Goal: Task Accomplishment & Management: Complete application form

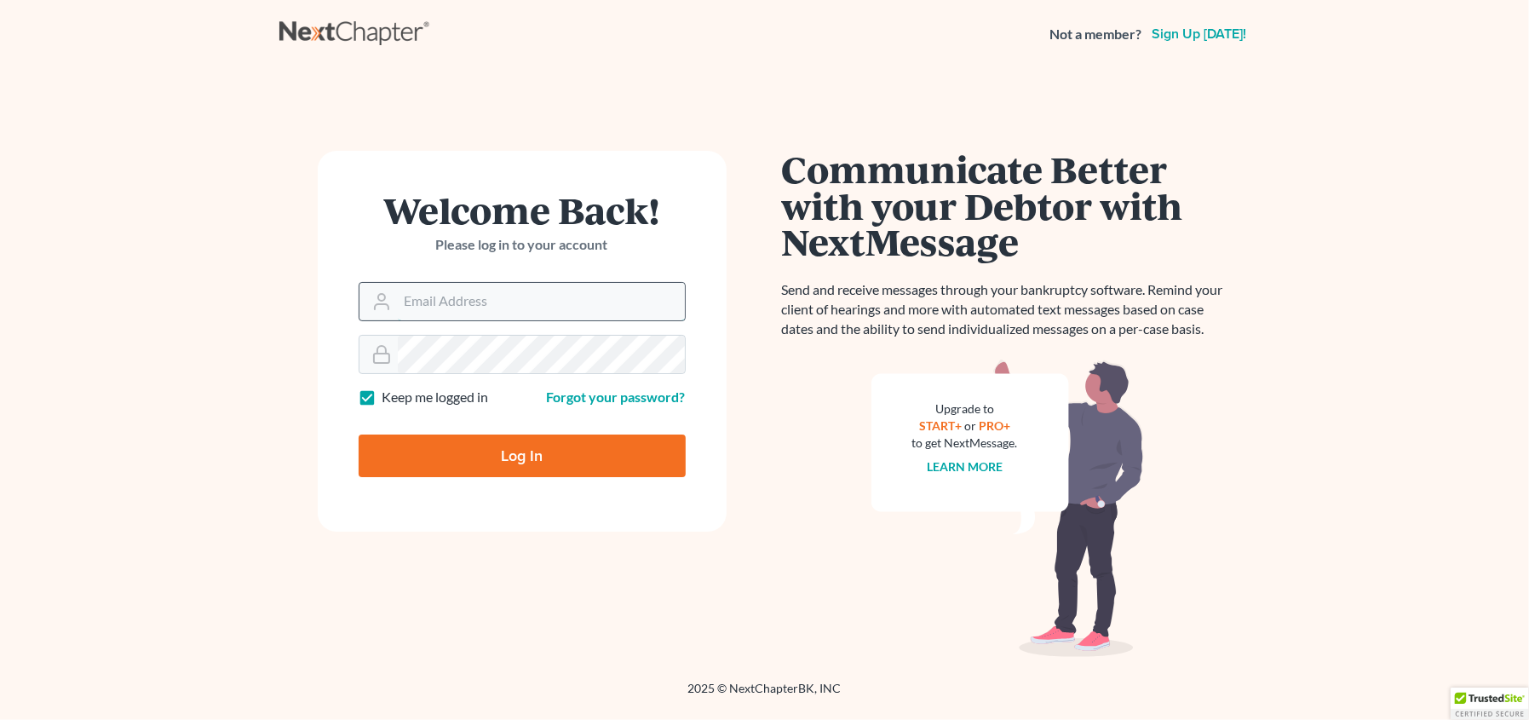
drag, startPoint x: 474, startPoint y: 303, endPoint x: 484, endPoint y: 314, distance: 15.1
click at [474, 303] on input "Email Address" at bounding box center [541, 301] width 287 height 37
click at [456, 294] on input "Email Address" at bounding box center [541, 301] width 287 height 37
type input "[EMAIL_ADDRESS][DOMAIN_NAME]"
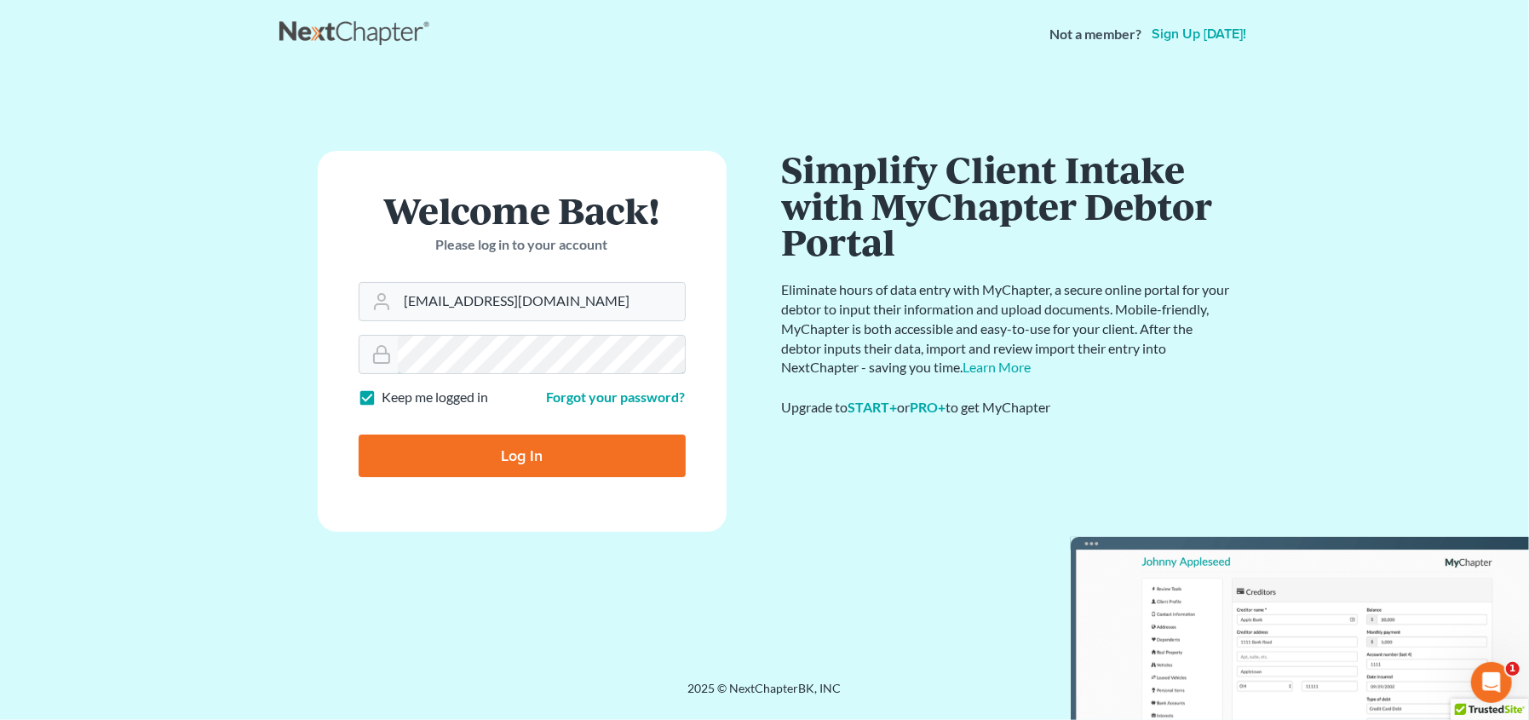
click at [359, 434] on input "Log In" at bounding box center [522, 455] width 327 height 43
type input "Thinking..."
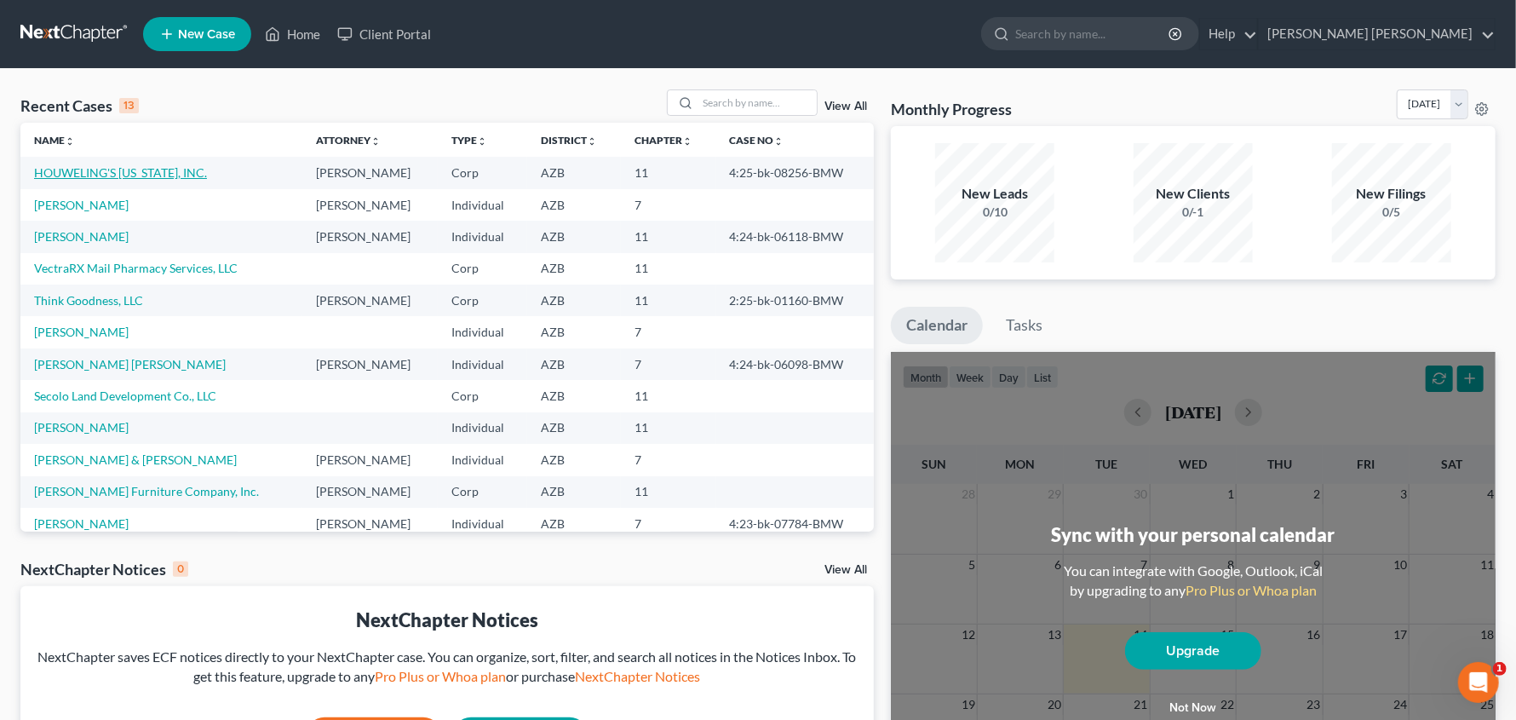
click at [136, 170] on link "HOUWELING'S ARIZONA, INC." at bounding box center [120, 172] width 173 height 14
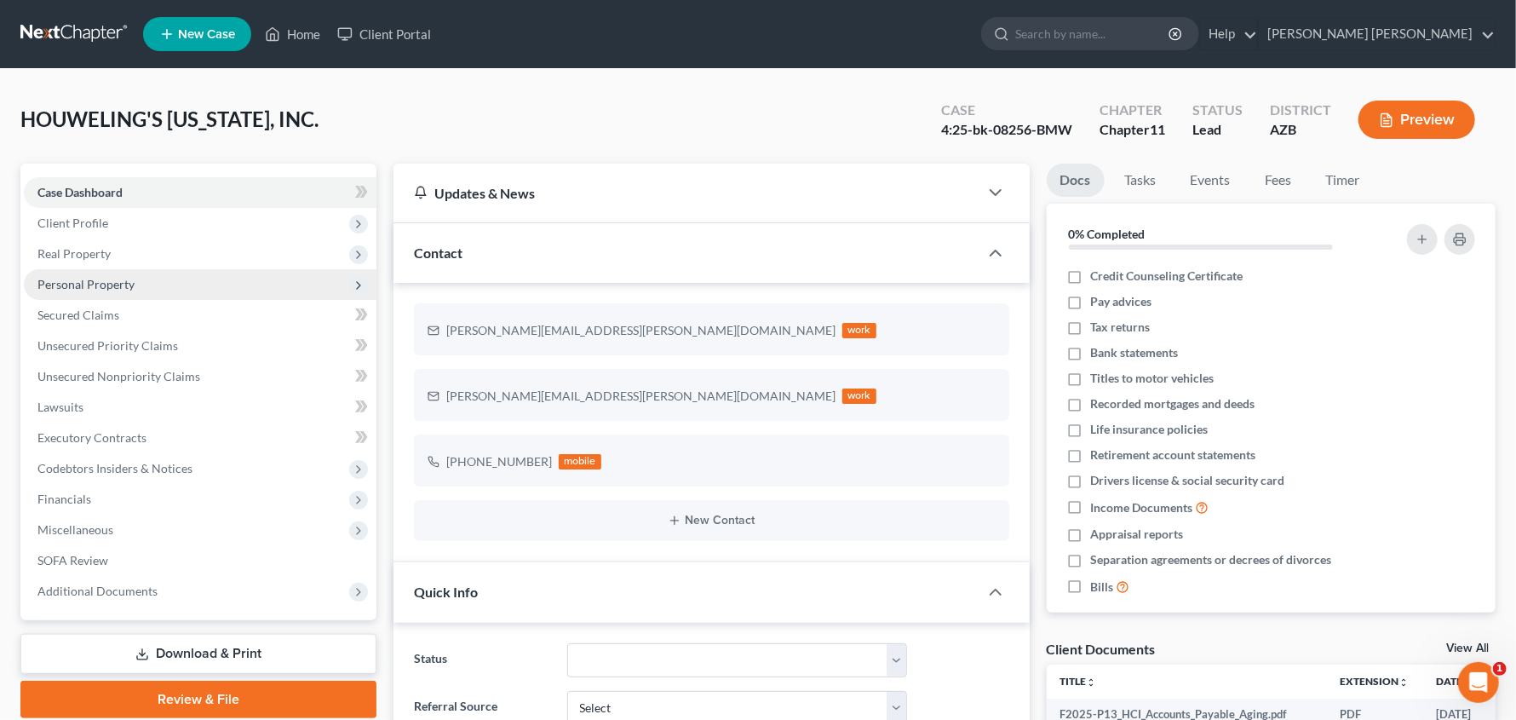
click at [96, 279] on span "Personal Property" at bounding box center [85, 284] width 97 height 14
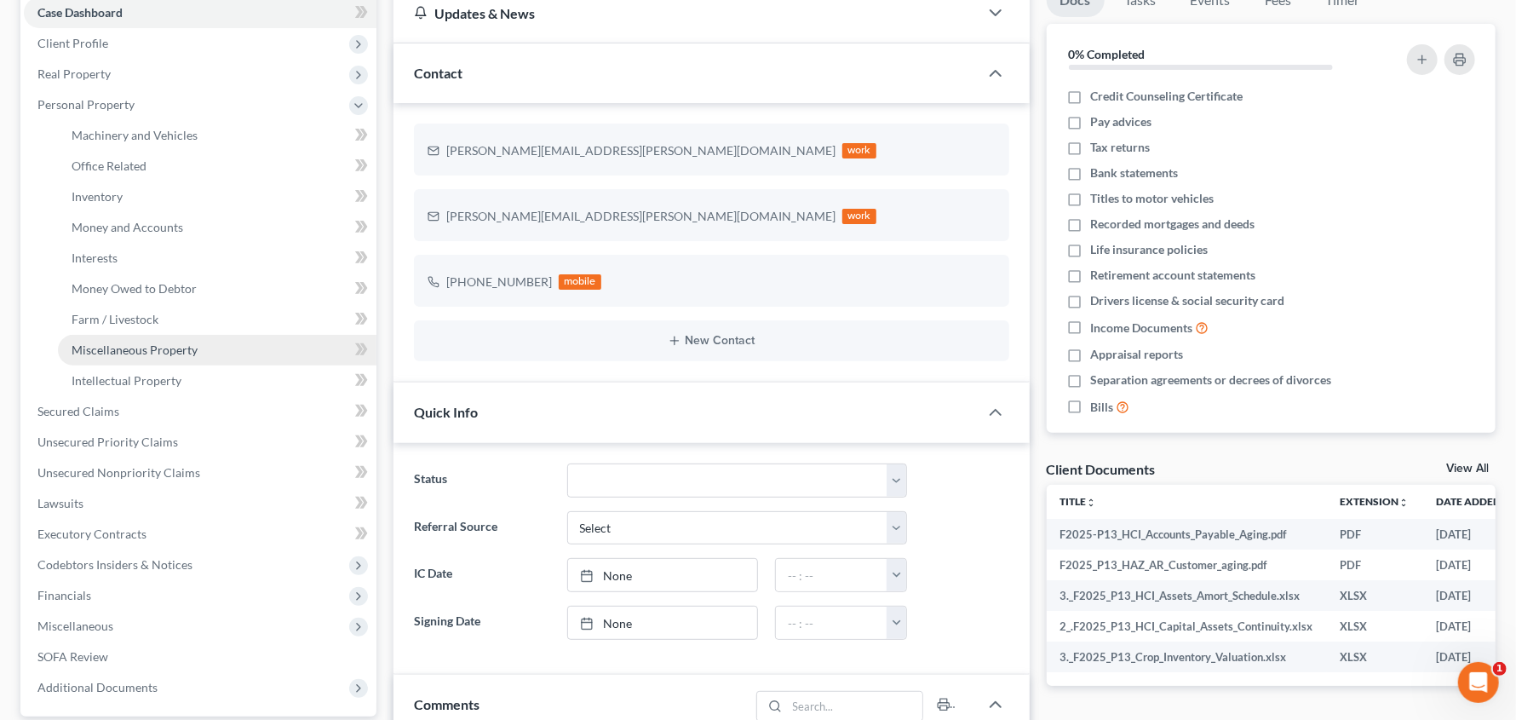
scroll to position [170, 0]
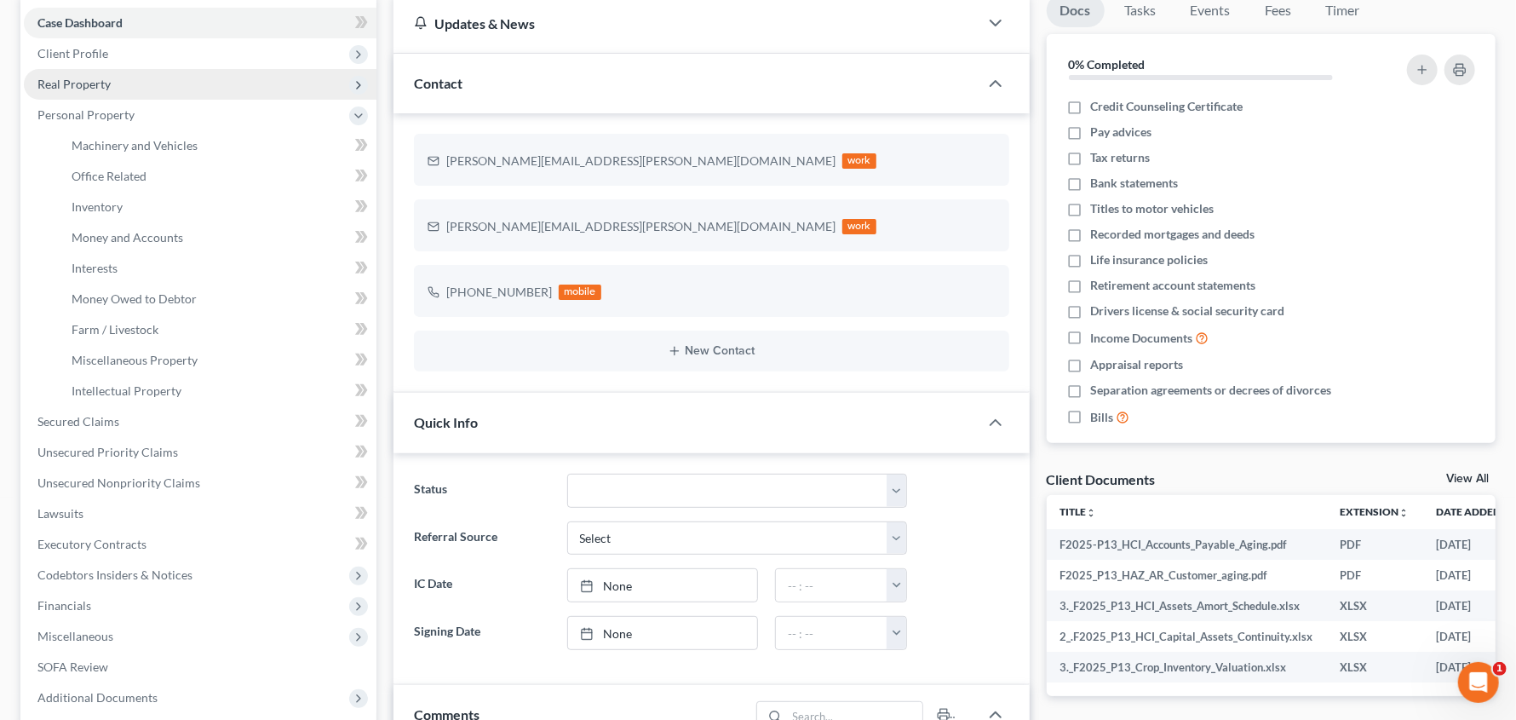
click at [96, 85] on span "Real Property" at bounding box center [73, 84] width 73 height 14
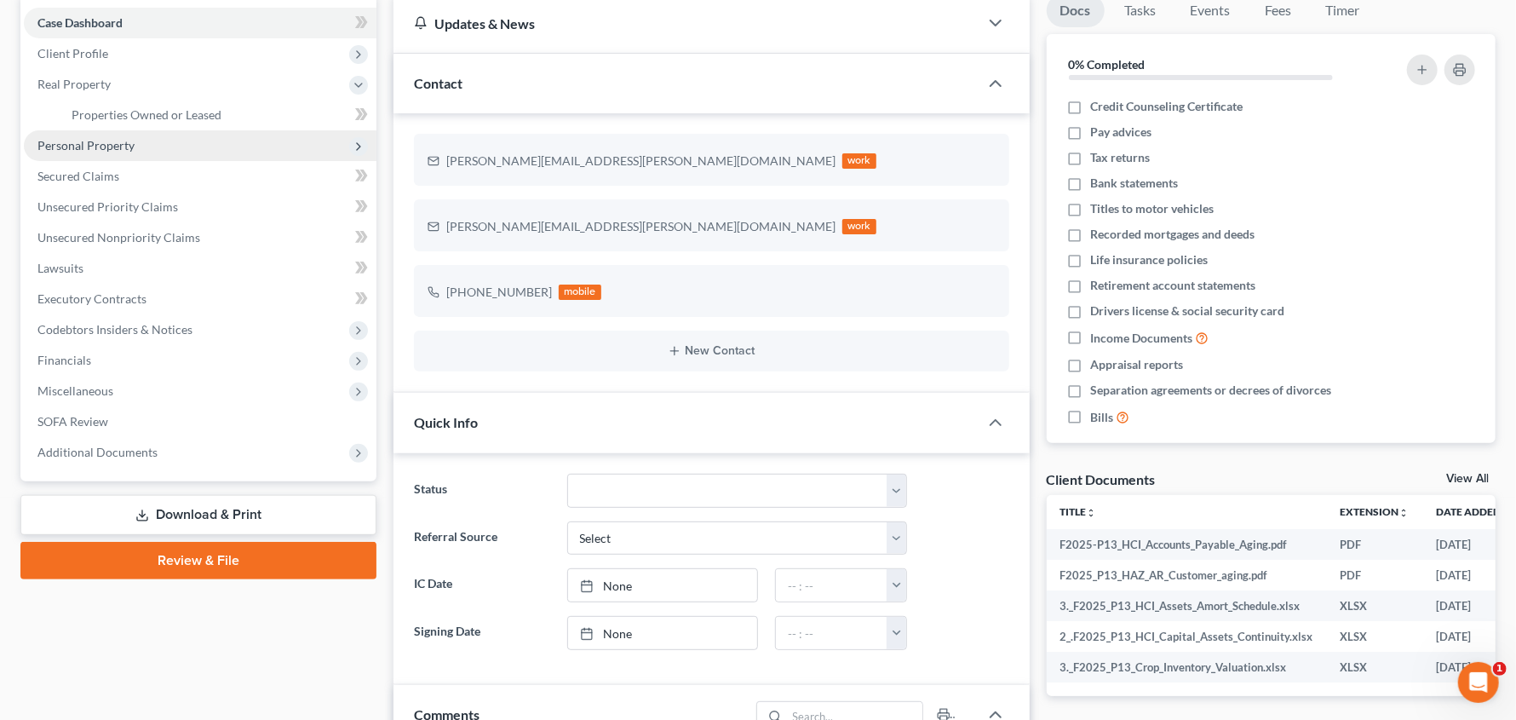
click at [92, 142] on span "Personal Property" at bounding box center [85, 145] width 97 height 14
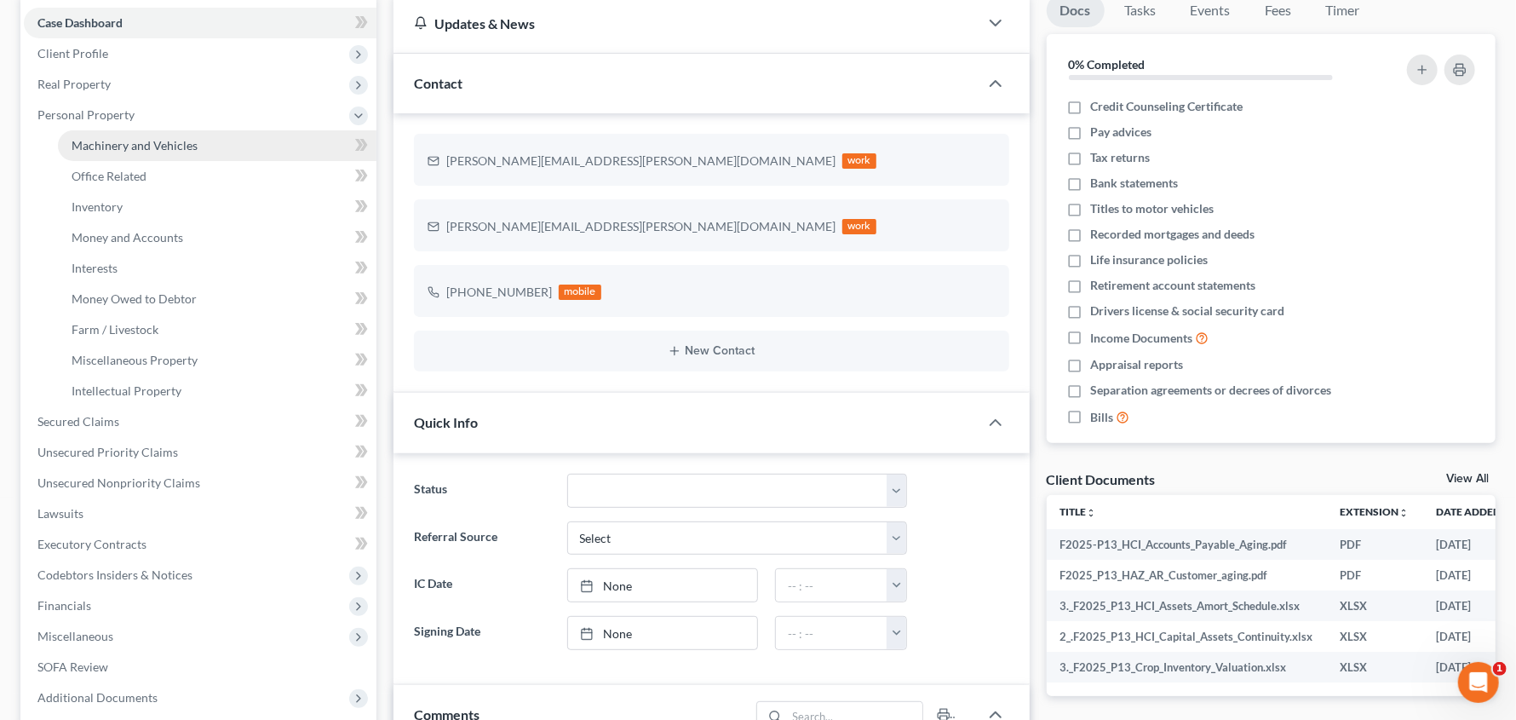
click at [92, 143] on span "Machinery and Vehicles" at bounding box center [135, 145] width 126 height 14
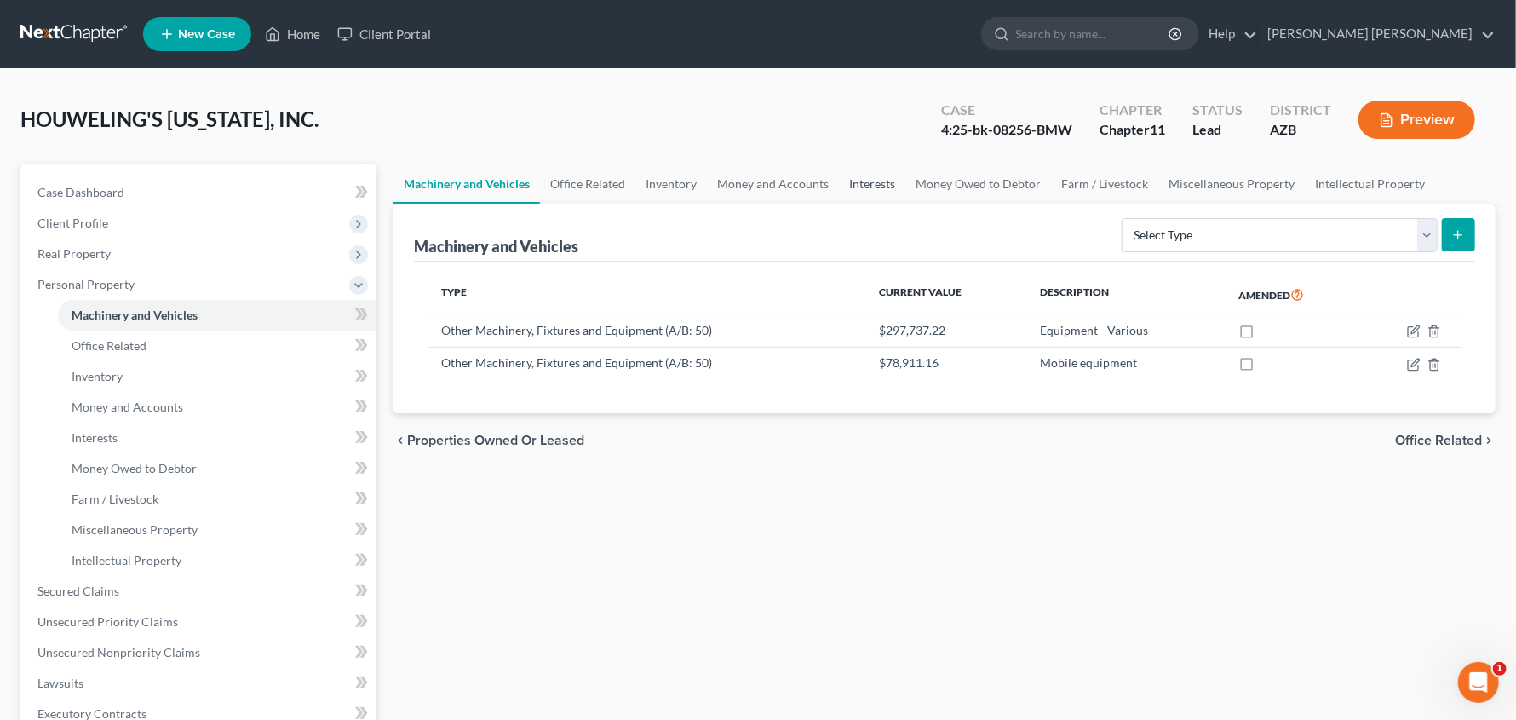
click at [880, 181] on link "Interests" at bounding box center [872, 184] width 66 height 41
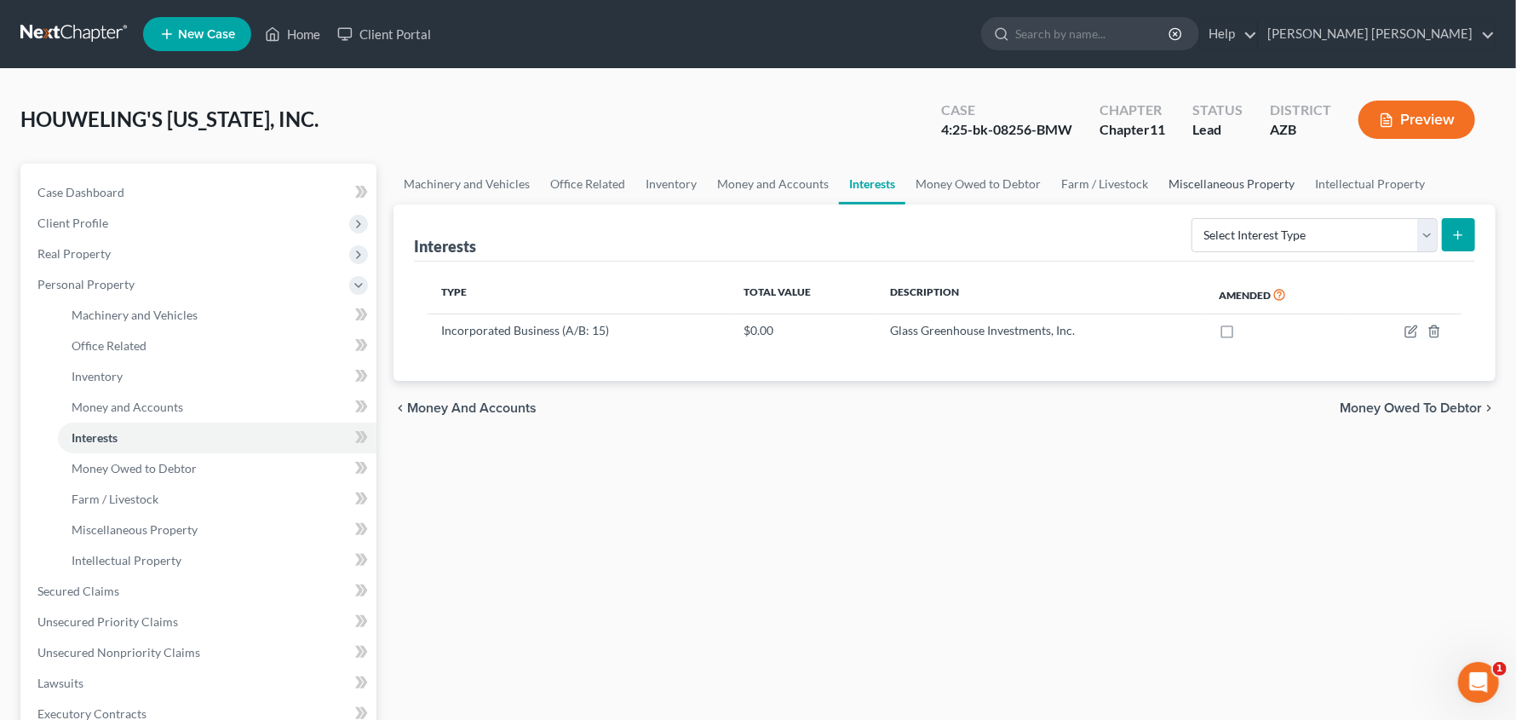
click at [1240, 181] on link "Miscellaneous Property" at bounding box center [1232, 184] width 147 height 41
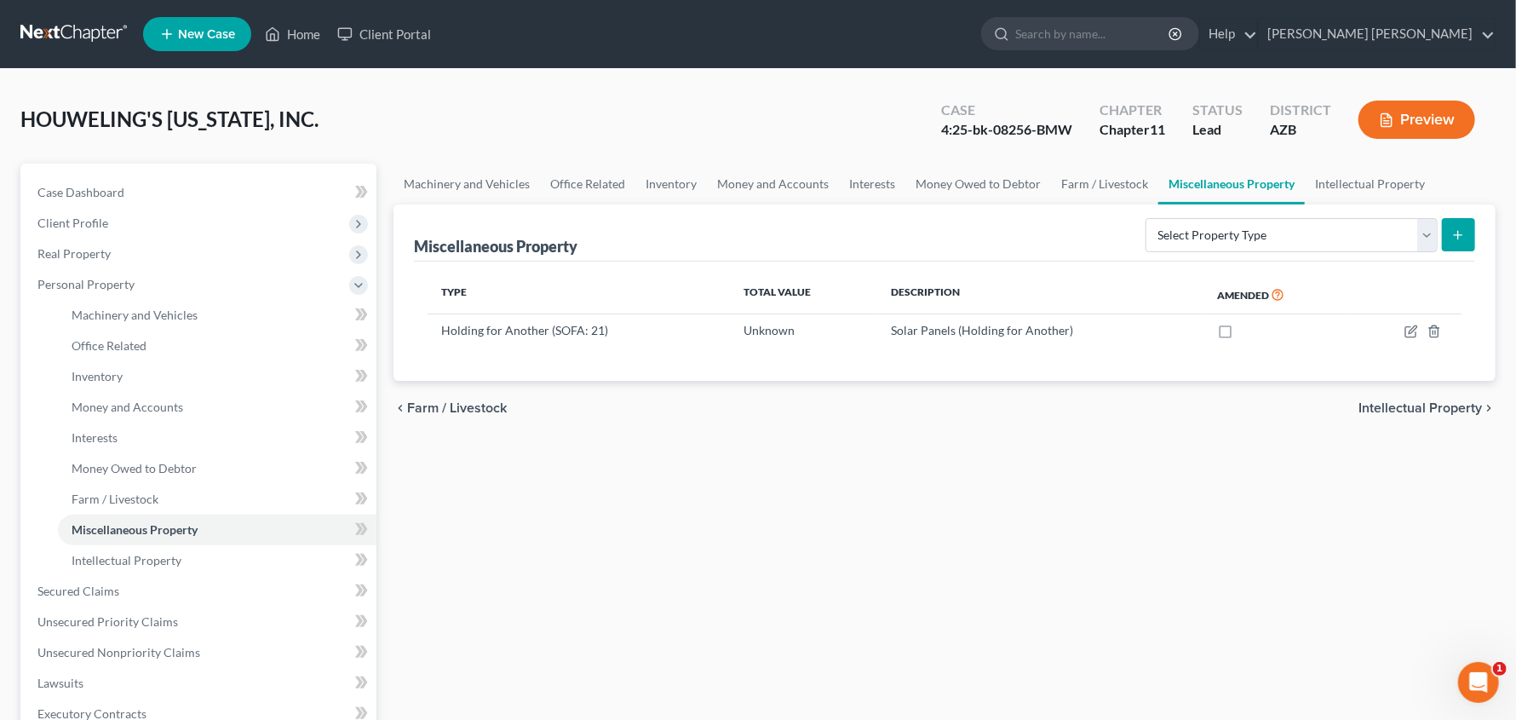
click at [785, 121] on div "HOUWELING'S ARIZONA, INC. Upgraded Case 4:25-bk-08256-BMW Chapter Chapter 11 St…" at bounding box center [757, 126] width 1475 height 74
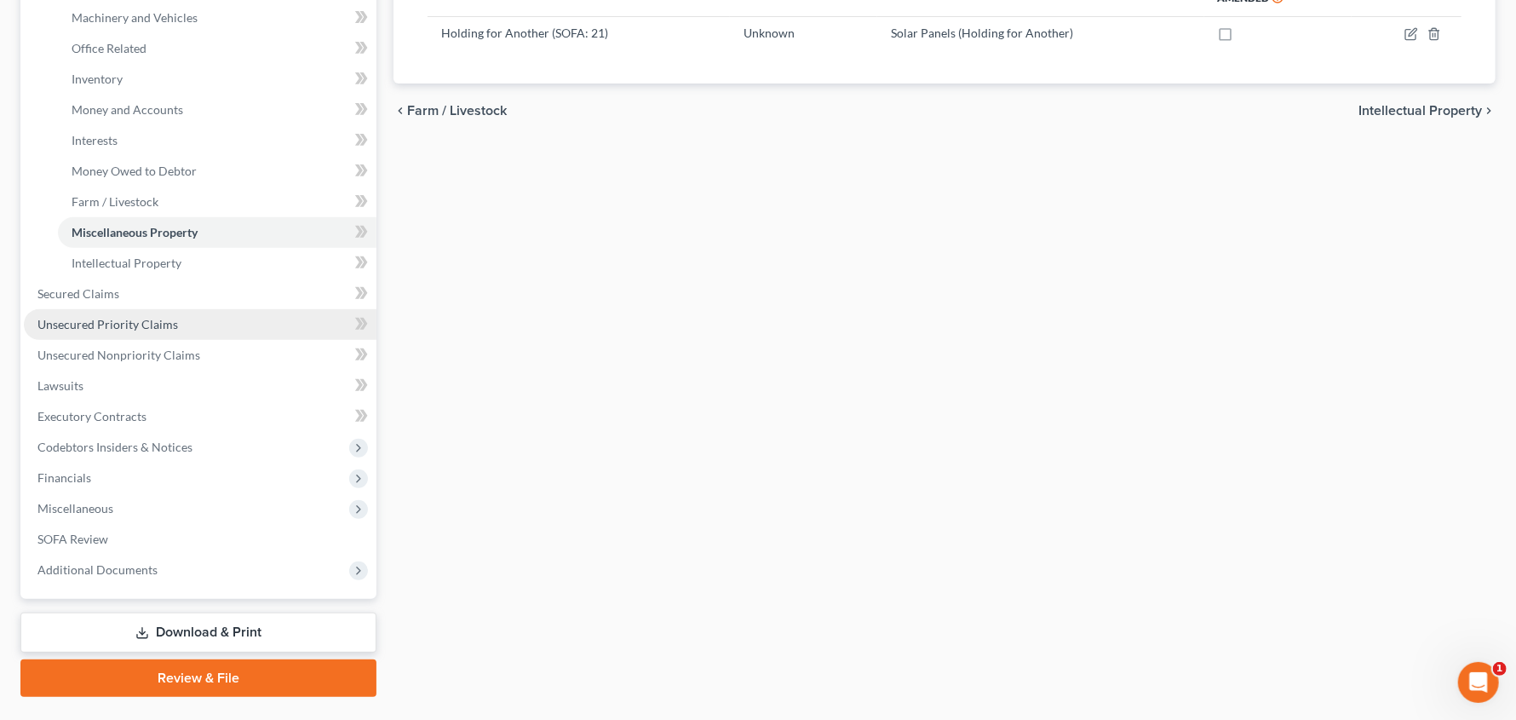
scroll to position [298, 0]
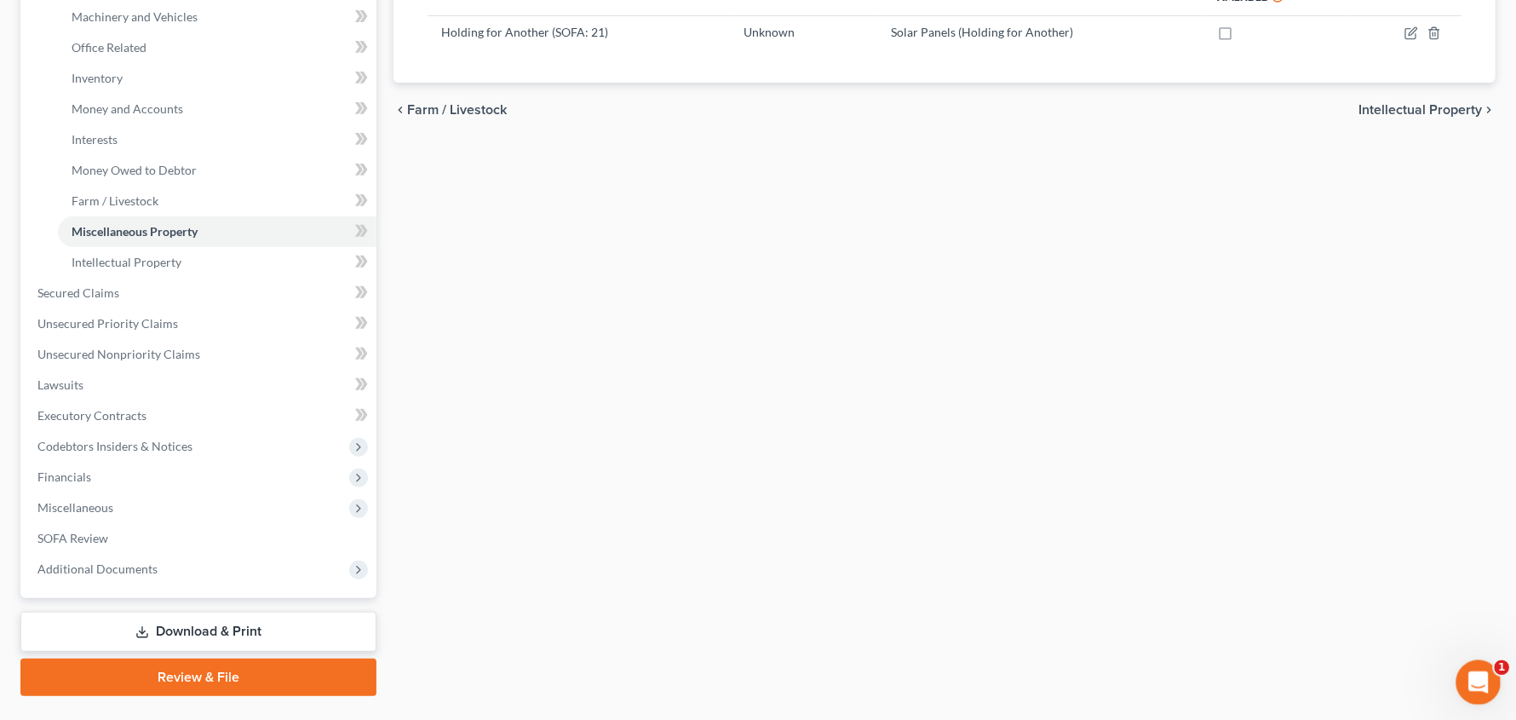
click at [1479, 678] on icon "Open Intercom Messenger" at bounding box center [1477, 680] width 28 height 28
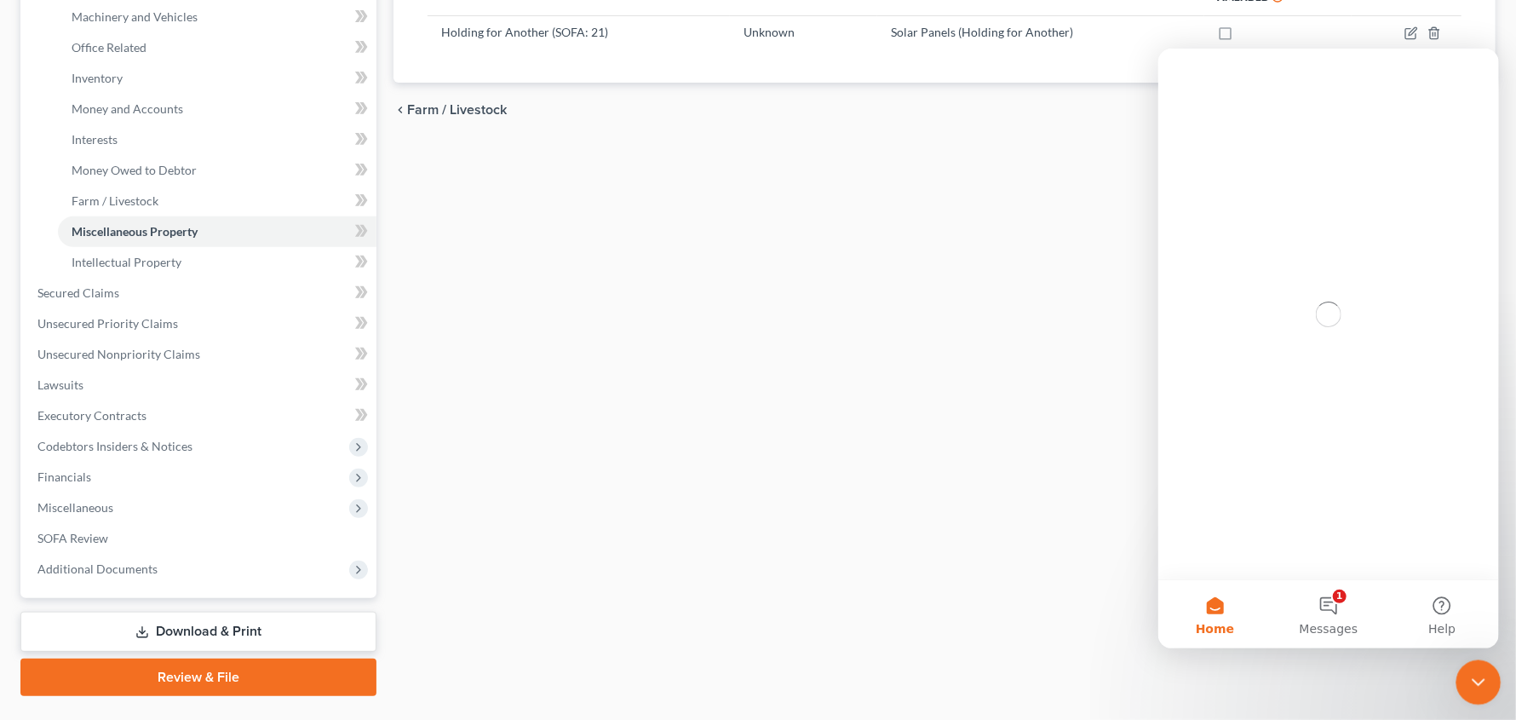
scroll to position [0, 0]
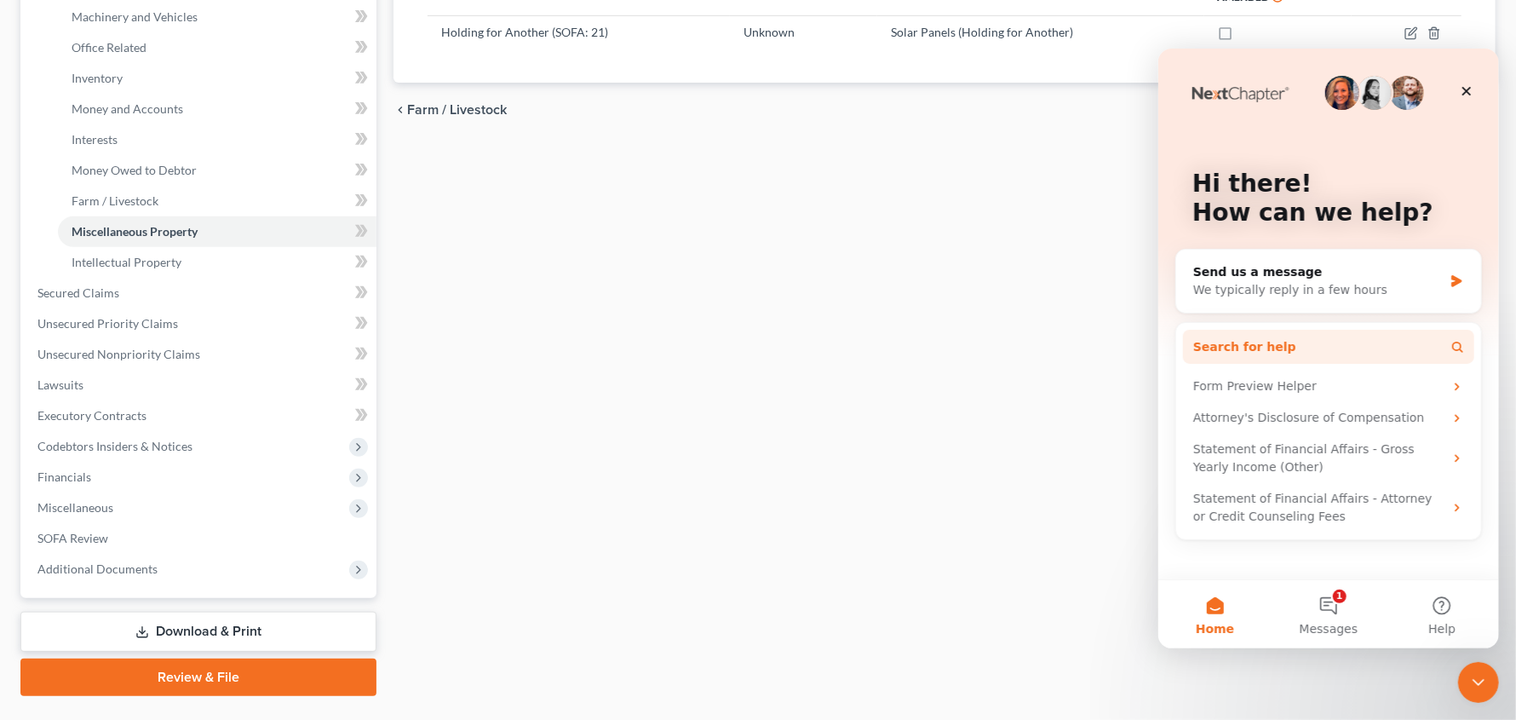
click at [1280, 348] on button "Search for help" at bounding box center [1327, 346] width 291 height 34
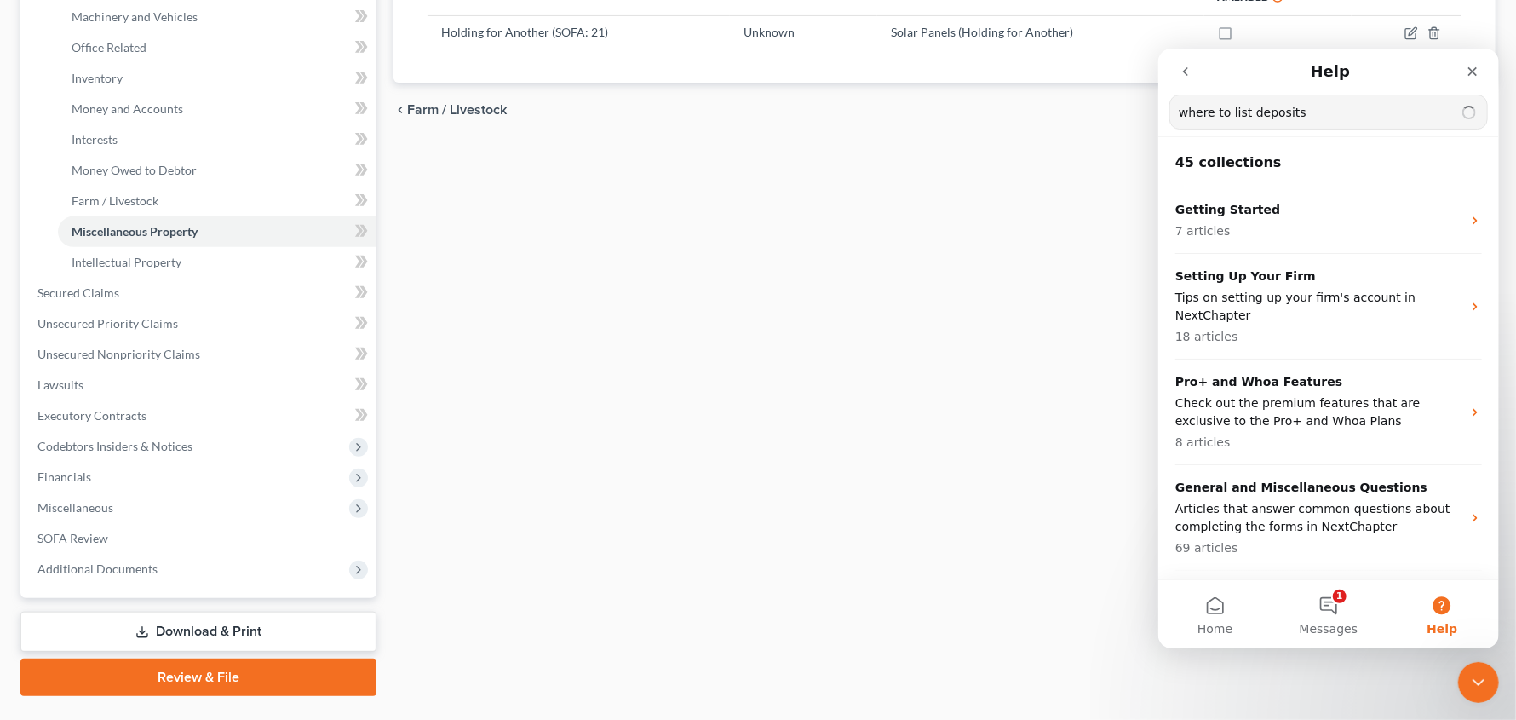
type input "where to list deposits"
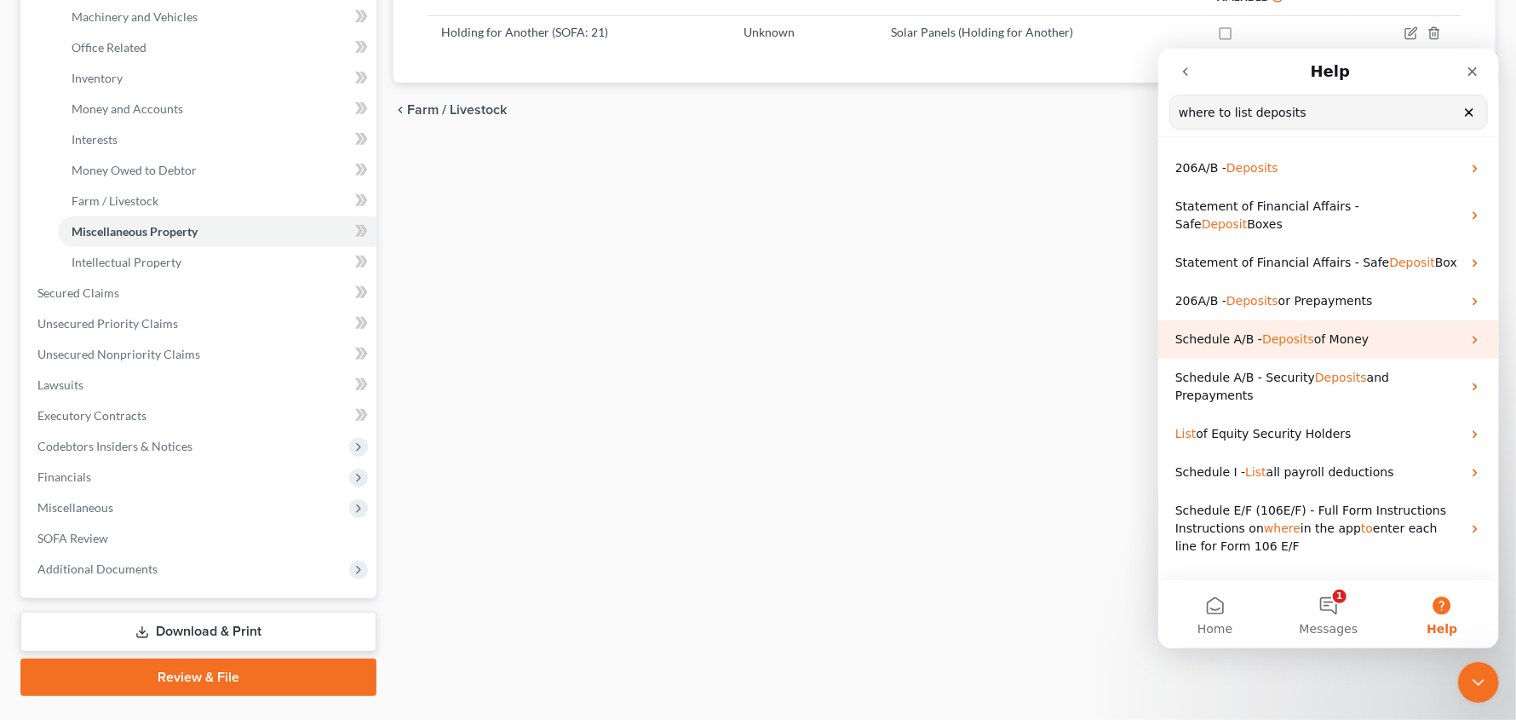
click at [1274, 331] on span "Deposits" at bounding box center [1288, 338] width 52 height 14
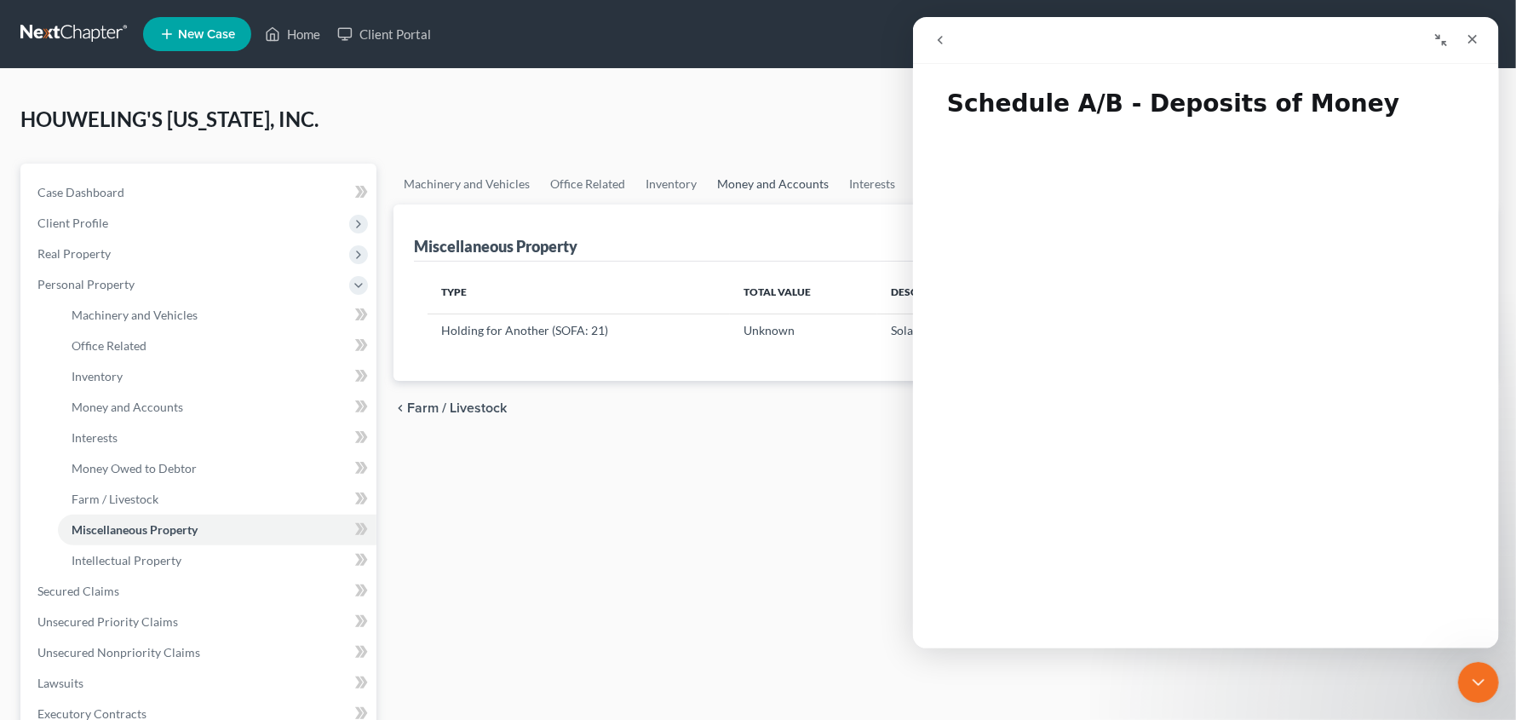
click at [758, 191] on link "Money and Accounts" at bounding box center [773, 184] width 132 height 41
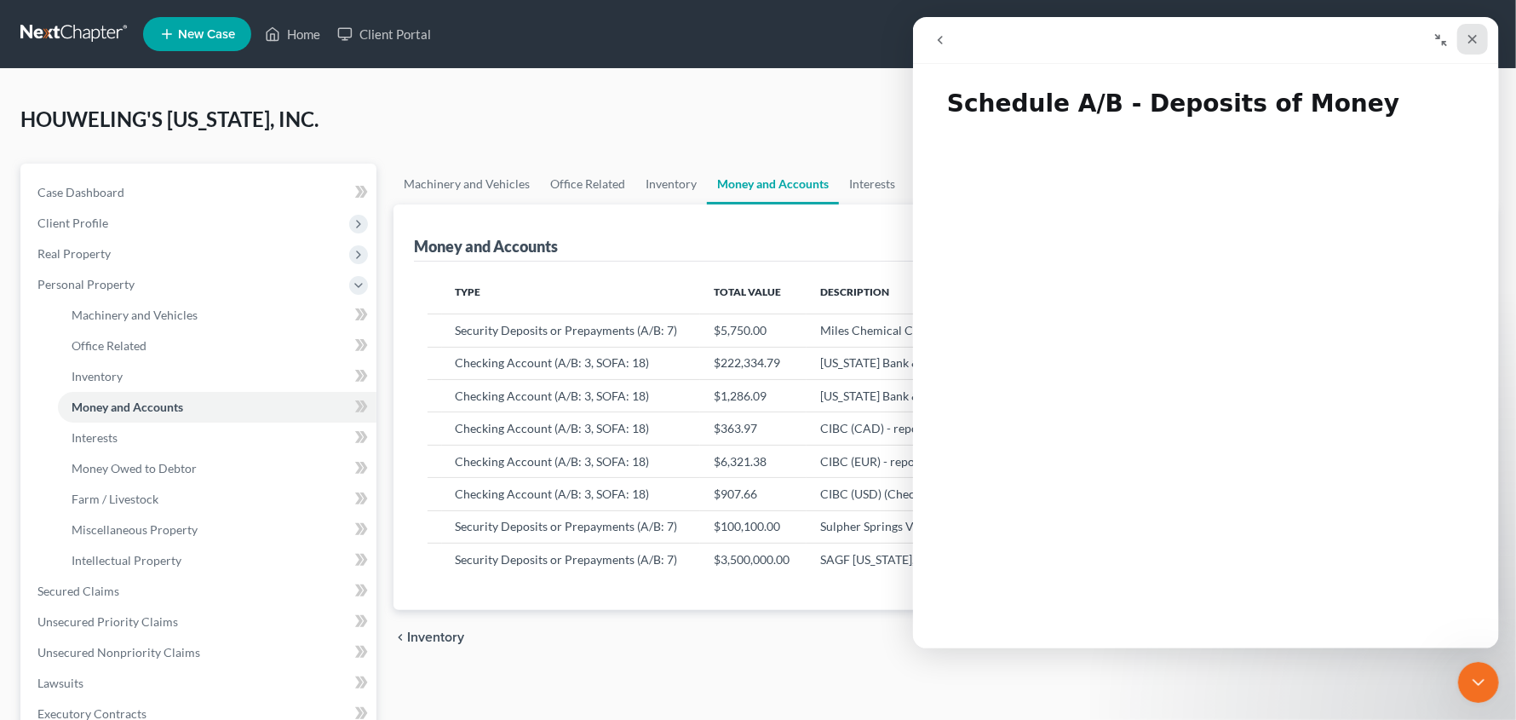
click at [1469, 40] on icon "Close" at bounding box center [1472, 39] width 14 height 14
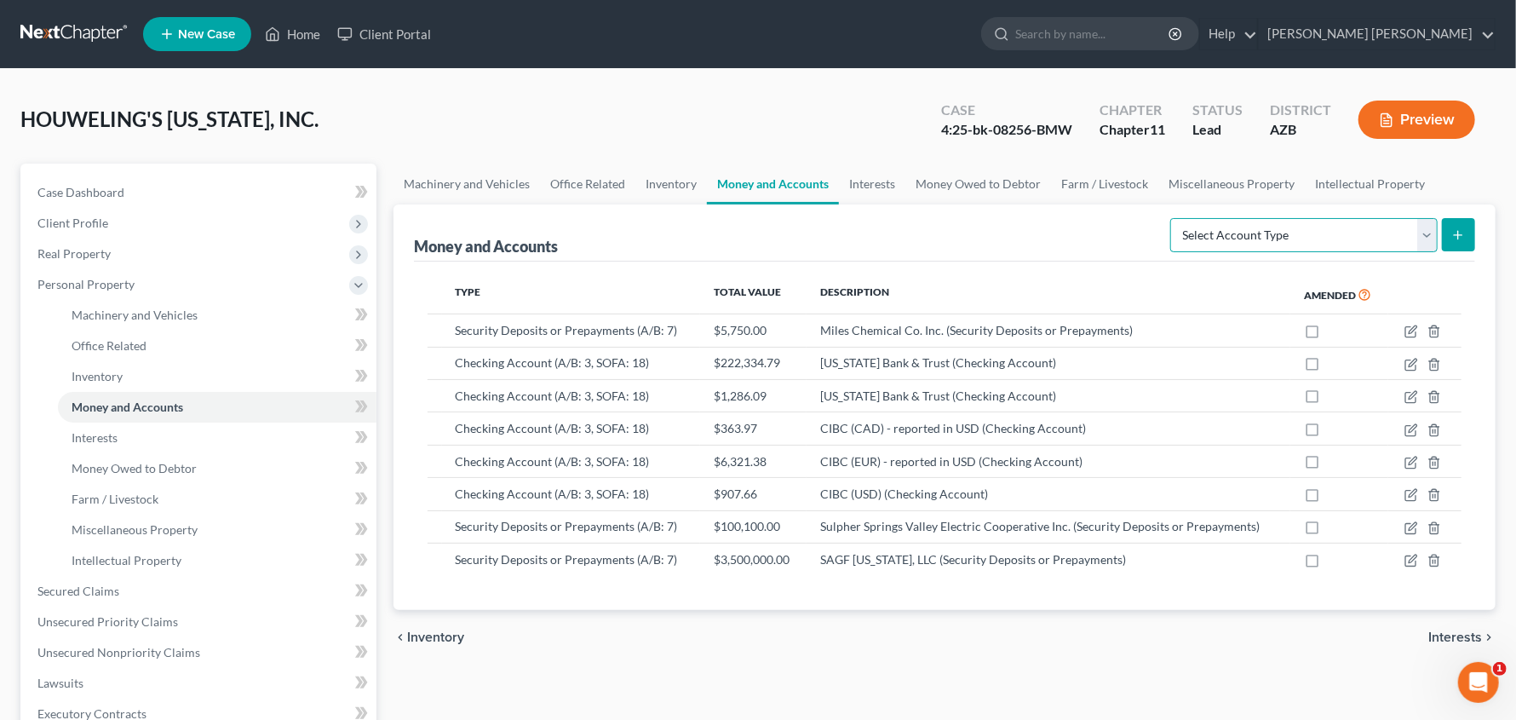
click at [1434, 236] on select "Select Account Type Brokerage (A/B: 3, SOFA: 18) Cash on Hand (A/B: 2) Certific…" at bounding box center [1304, 235] width 267 height 34
select select "security_deposits"
click at [1173, 218] on select "Select Account Type Brokerage (A/B: 3, SOFA: 18) Cash on Hand (A/B: 2) Certific…" at bounding box center [1304, 235] width 267 height 34
click at [1453, 234] on icon "submit" at bounding box center [1459, 235] width 14 height 14
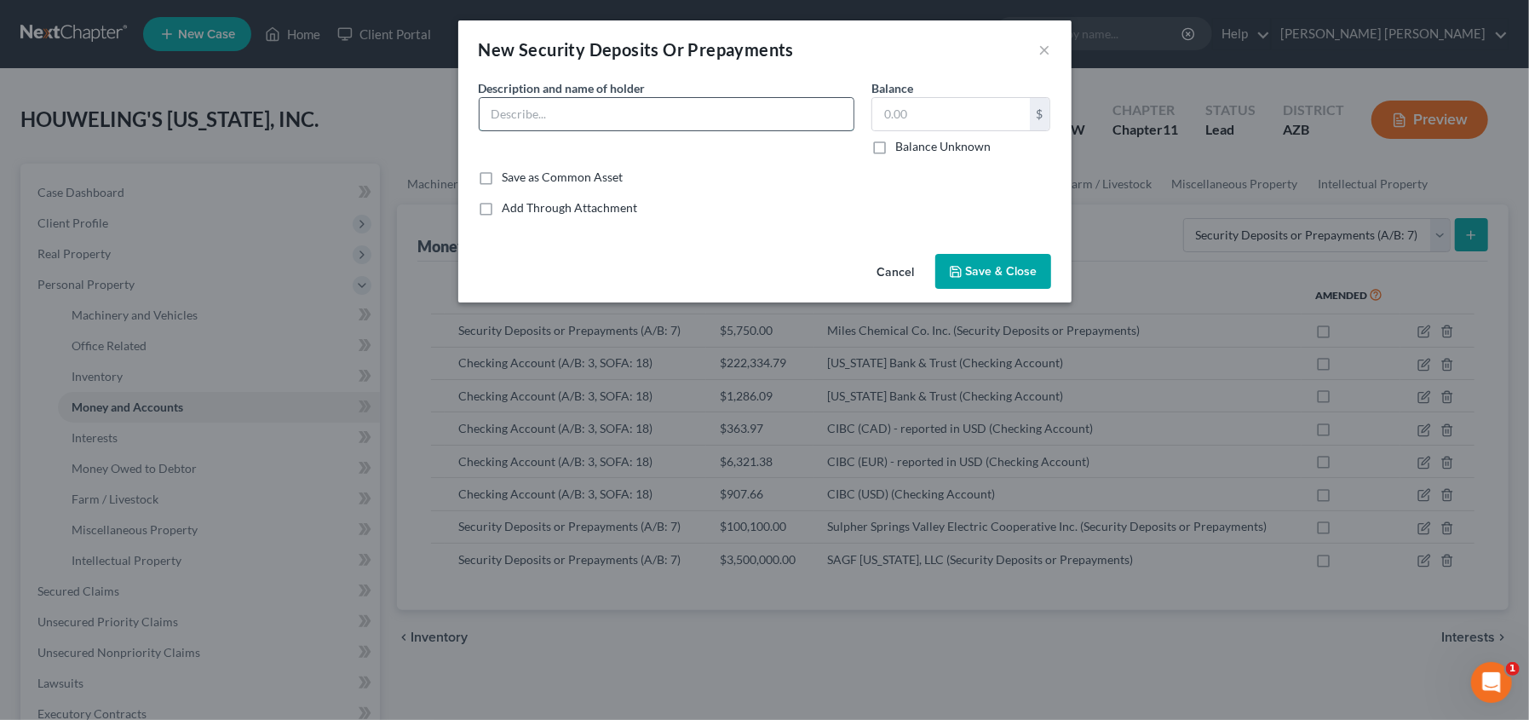
click at [590, 117] on input "text" at bounding box center [667, 114] width 374 height 32
type input "DH Pace"
type input "5,278.74"
click at [657, 110] on input "DH Pace" at bounding box center [667, 114] width 374 height 32
type input "DH Pace Company Inc."
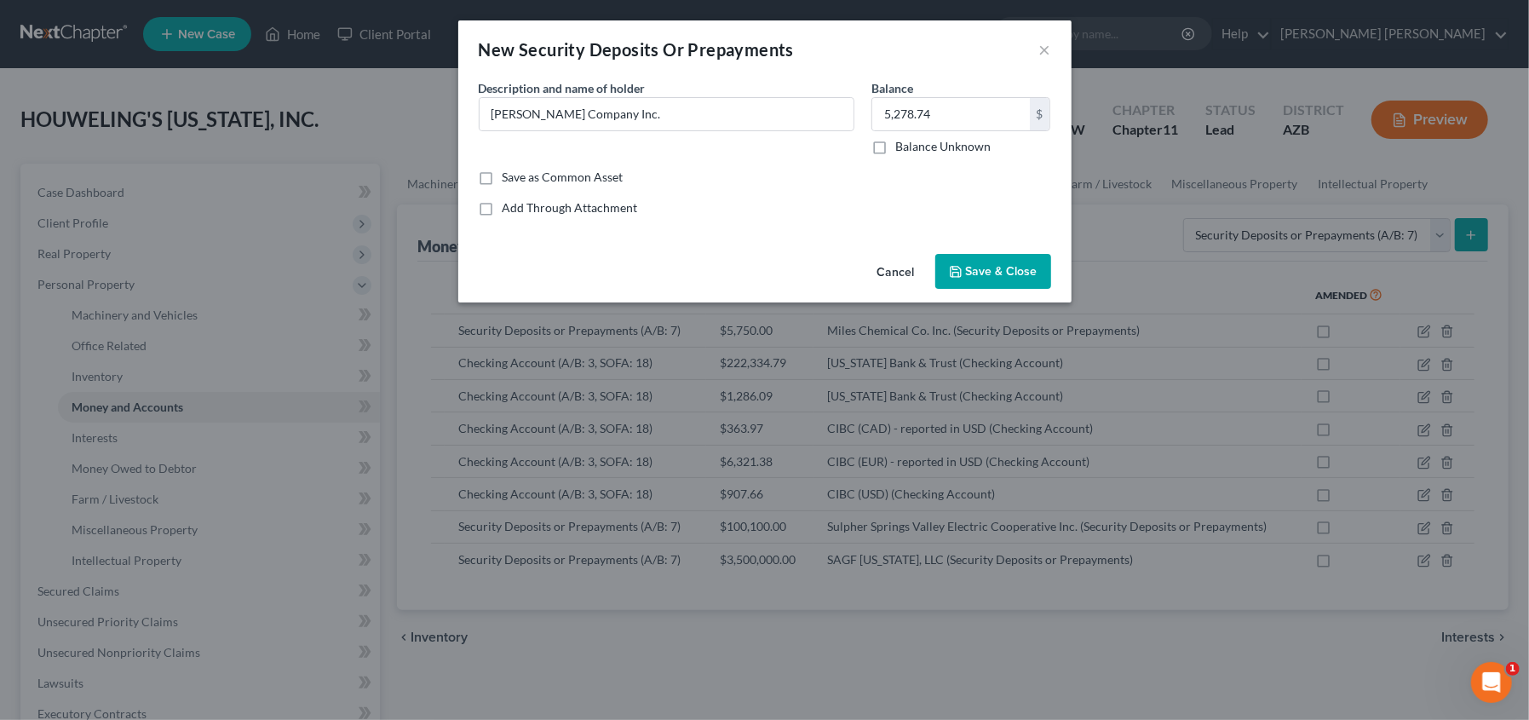
click at [988, 262] on button "Save & Close" at bounding box center [993, 272] width 116 height 36
